Goal: Information Seeking & Learning: Learn about a topic

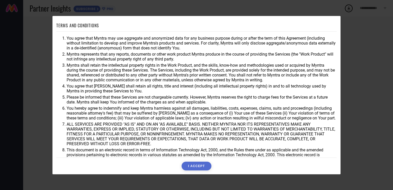
click at [205, 164] on button "I ACCEPT" at bounding box center [197, 166] width 30 height 9
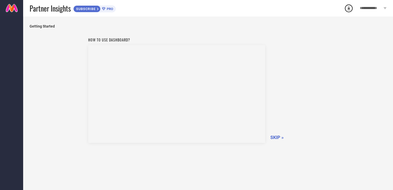
click at [272, 133] on div "How to use dashboard? SKIP »" at bounding box center [208, 89] width 240 height 109
click at [273, 138] on span "SKIP »" at bounding box center [276, 137] width 13 height 5
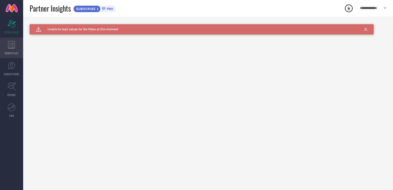
click at [7, 46] on div "WORKSPACE" at bounding box center [11, 48] width 23 height 21
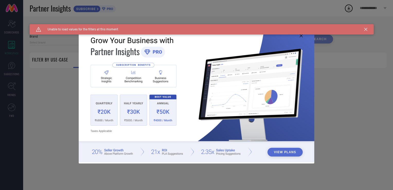
type input "1 STOP FASHION"
type input "All"
click at [29, 75] on div "View Plans" at bounding box center [196, 95] width 393 height 190
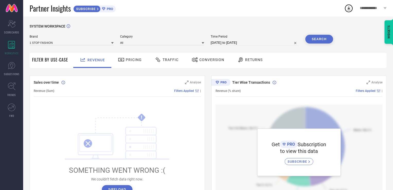
click at [379, 13] on div "**********" at bounding box center [374, 8] width 40 height 16
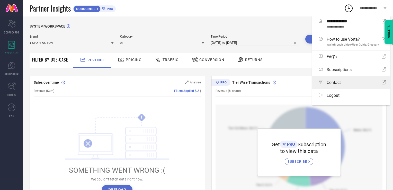
click at [329, 84] on span "Contact" at bounding box center [334, 82] width 14 height 5
click at [141, 63] on div "Pricing" at bounding box center [130, 59] width 26 height 9
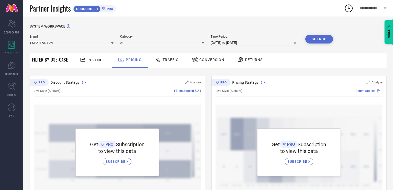
click at [159, 63] on icon at bounding box center [158, 60] width 6 height 6
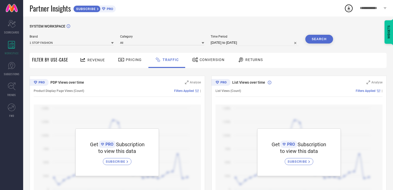
click at [200, 62] on div "Conversion" at bounding box center [208, 59] width 35 height 9
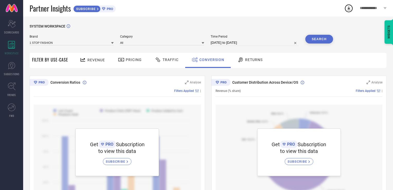
click at [236, 62] on div "Returns" at bounding box center [250, 59] width 28 height 9
